Goal: Task Accomplishment & Management: Use online tool/utility

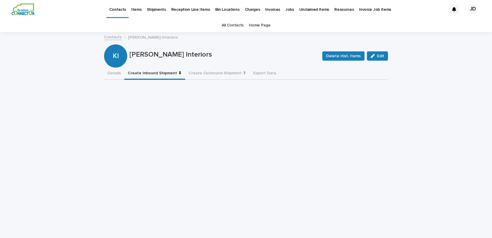
click at [225, 24] on link "All Contacts" at bounding box center [233, 26] width 22 height 14
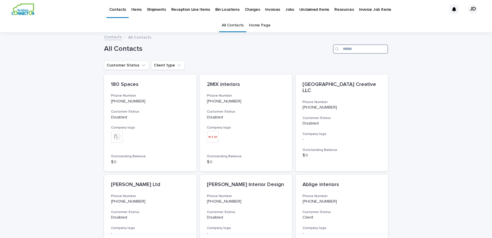
click at [355, 47] on input "Search" at bounding box center [360, 48] width 55 height 9
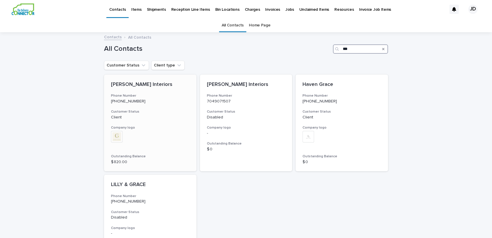
type input "***"
click at [171, 94] on h3 "Phone Number" at bounding box center [150, 95] width 79 height 5
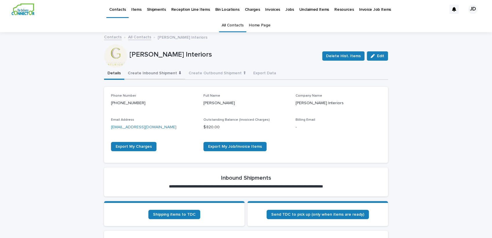
click at [162, 72] on button "Create Inbound Shipment ⬇" at bounding box center [154, 74] width 61 height 12
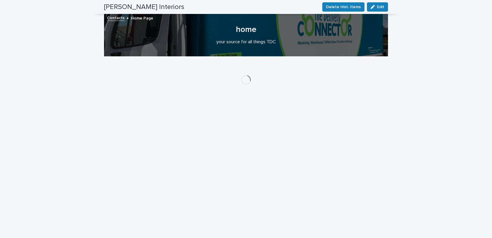
scroll to position [105, 0]
